Goal: Download file/media

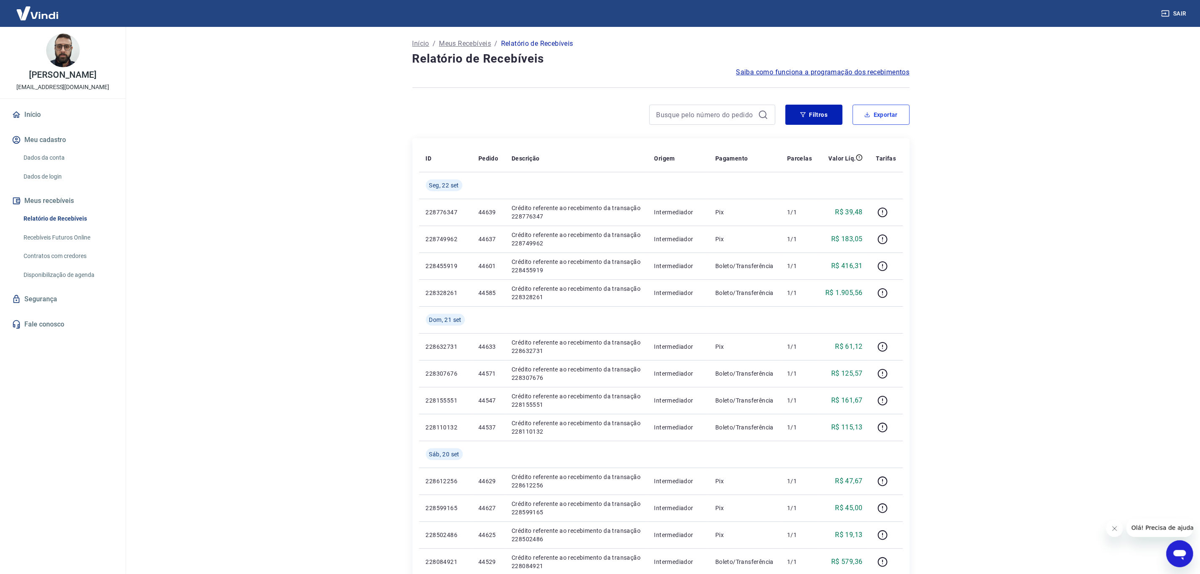
click at [873, 107] on button "Exportar" at bounding box center [881, 115] width 57 height 20
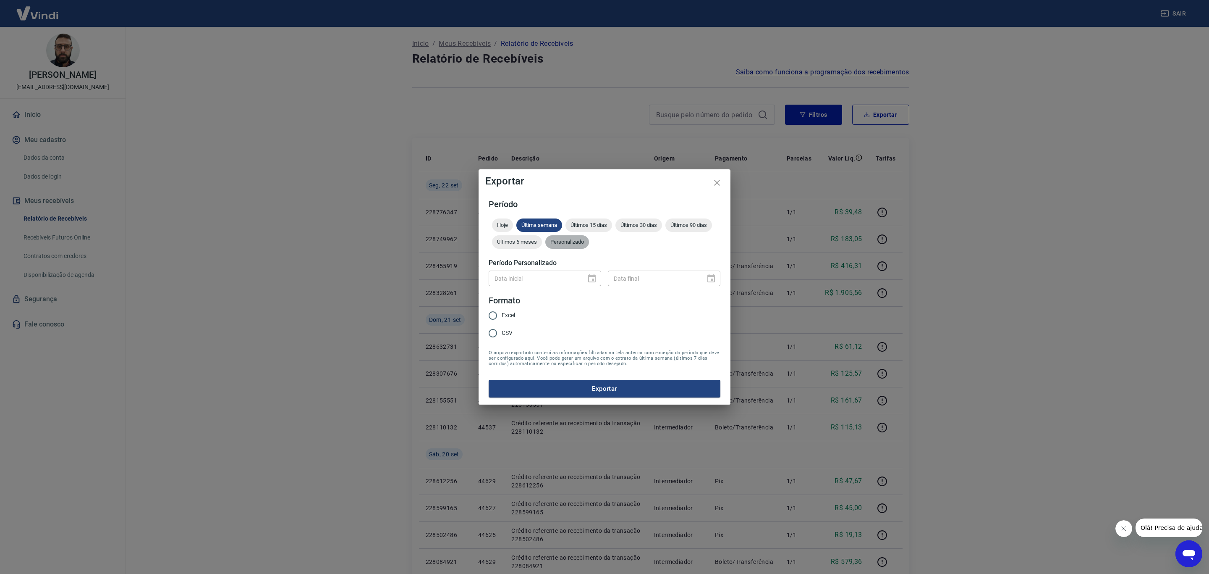
drag, startPoint x: 584, startPoint y: 247, endPoint x: 567, endPoint y: 273, distance: 30.3
click at [583, 249] on div "Hoje Última semana Últimos 15 dias Últimos 30 dias Últimos 90 dias Últimos 6 me…" at bounding box center [605, 235] width 232 height 34
drag, startPoint x: 575, startPoint y: 236, endPoint x: 572, endPoint y: 256, distance: 20.3
click at [575, 242] on div "Personalizado" at bounding box center [568, 241] width 44 height 13
type input "DD/MM/YYYY"
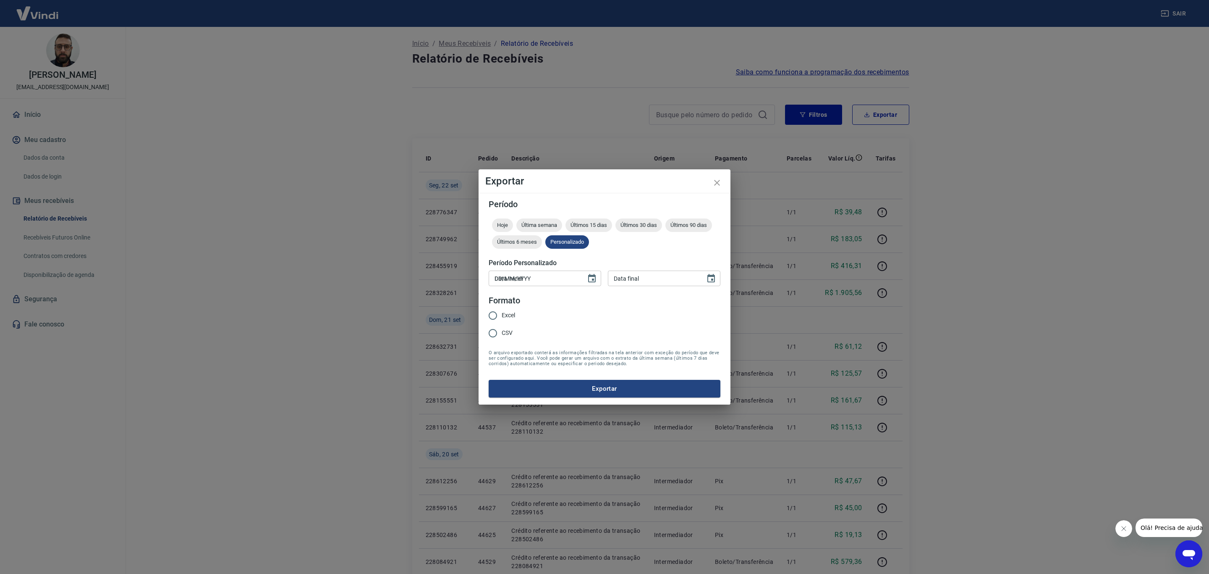
click at [570, 276] on input "DD/MM/YYYY" at bounding box center [535, 278] width 92 height 16
click at [590, 276] on icon "Choose date" at bounding box center [592, 278] width 8 height 8
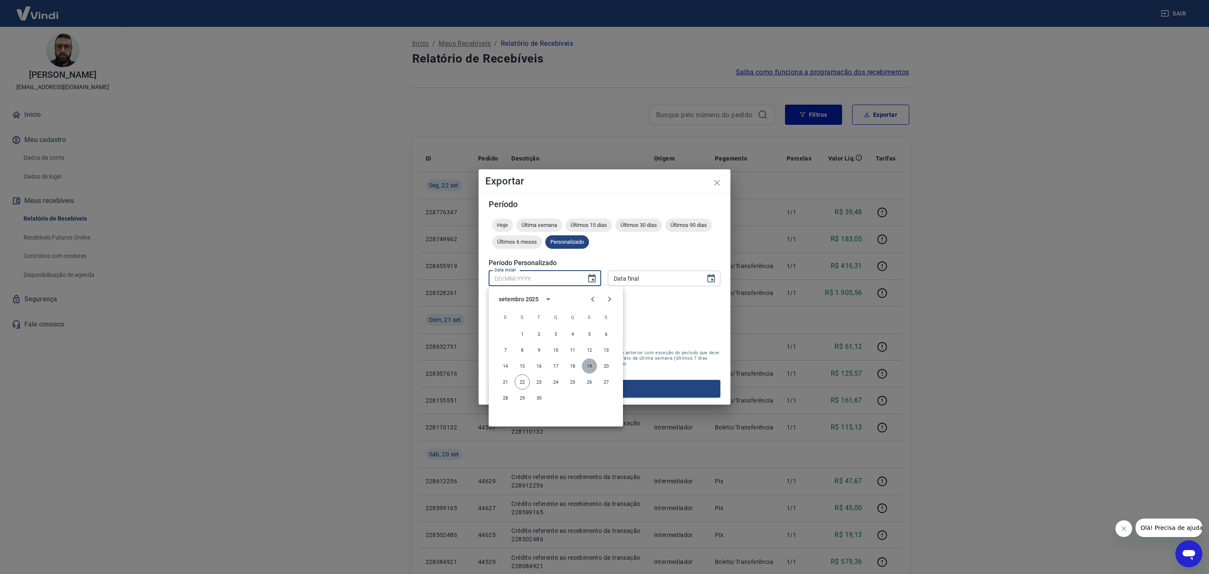
drag, startPoint x: 591, startPoint y: 366, endPoint x: 653, endPoint y: 349, distance: 64.0
click at [591, 362] on button "19" at bounding box center [589, 365] width 15 height 15
type input "[DATE]"
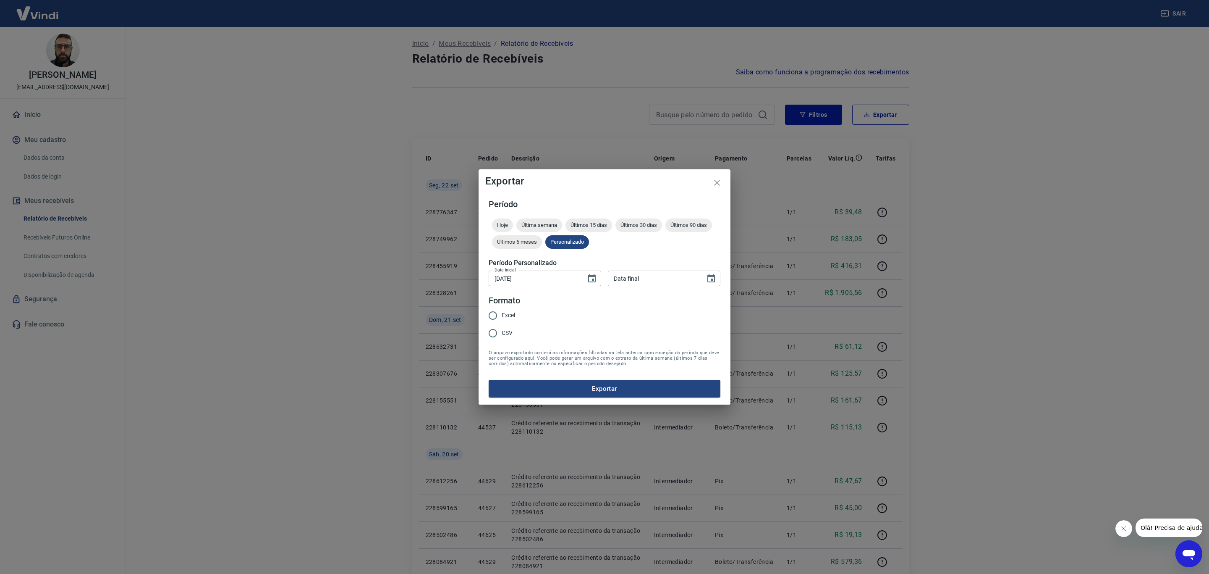
type input "DD/MM/YYYY"
click at [695, 280] on input "DD/MM/YYYY" at bounding box center [654, 278] width 92 height 16
click at [711, 279] on icon "Choose date" at bounding box center [711, 278] width 10 height 10
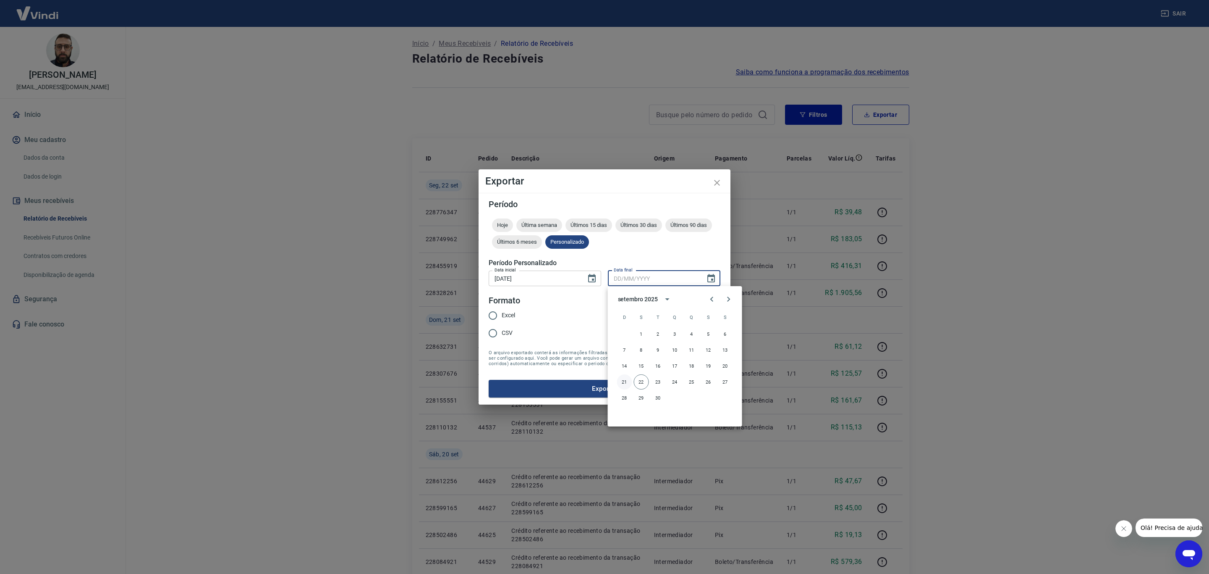
click at [619, 381] on button "21" at bounding box center [624, 381] width 15 height 15
type input "[DATE]"
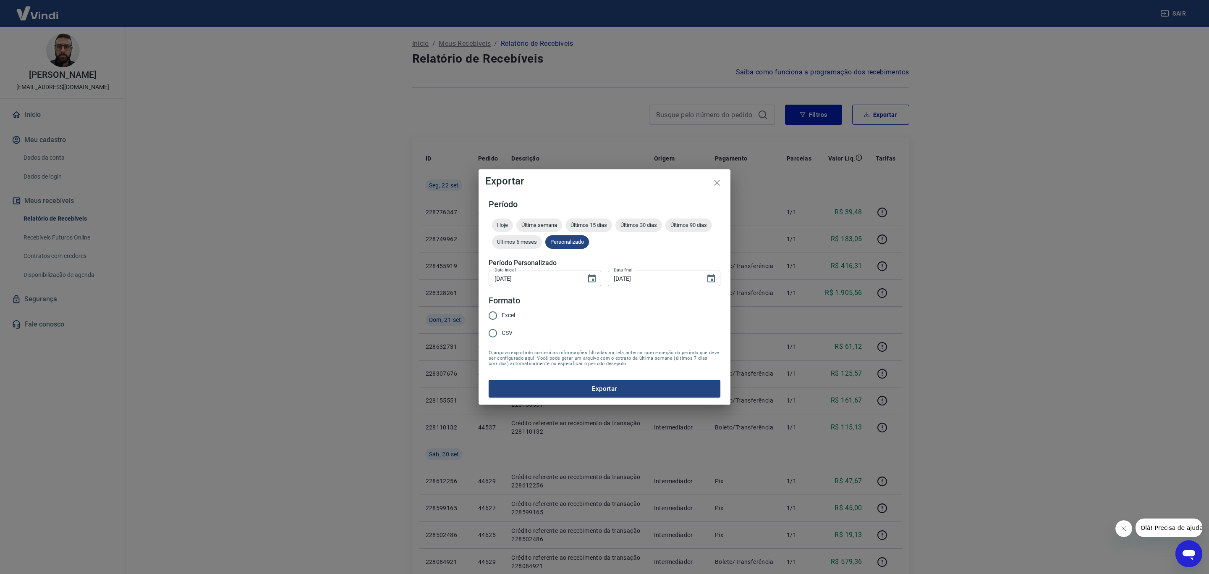
drag, startPoint x: 505, startPoint y: 315, endPoint x: 527, endPoint y: 358, distance: 47.5
click at [506, 317] on span "Excel" at bounding box center [508, 315] width 13 height 9
click at [502, 317] on input "Excel" at bounding box center [493, 316] width 18 height 18
radio input "true"
click at [548, 380] on button "Exportar" at bounding box center [605, 389] width 232 height 18
